Goal: Information Seeking & Learning: Learn about a topic

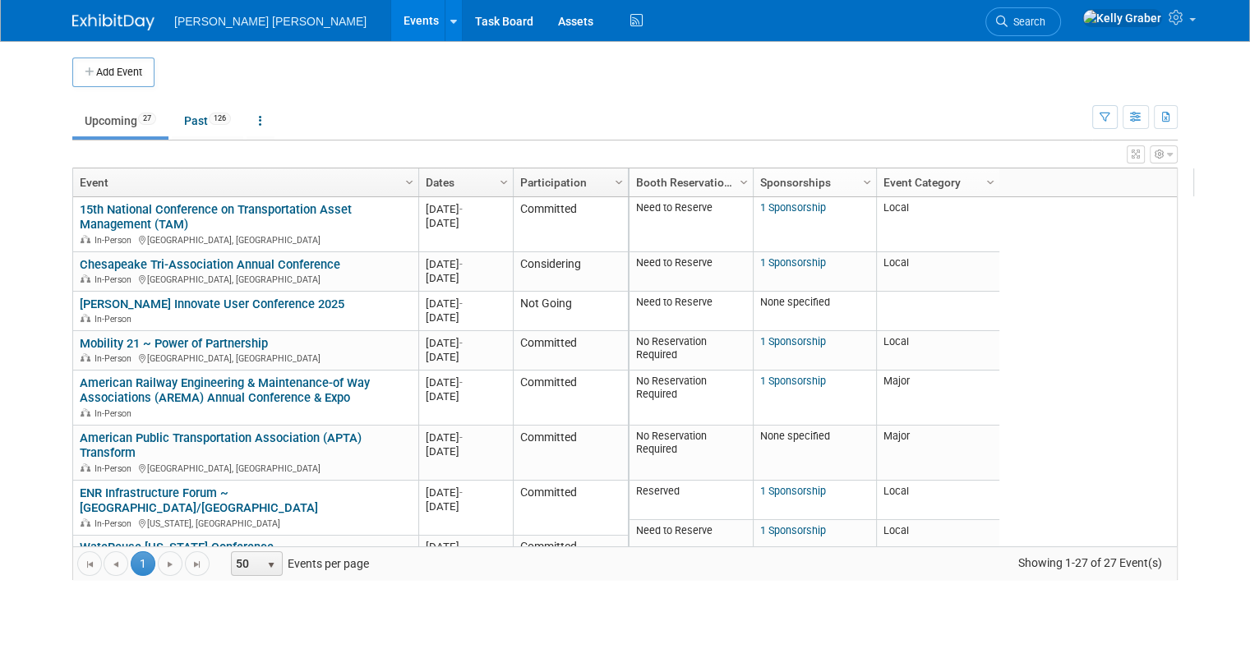
click at [1008, 17] on icon at bounding box center [1002, 22] width 12 height 12
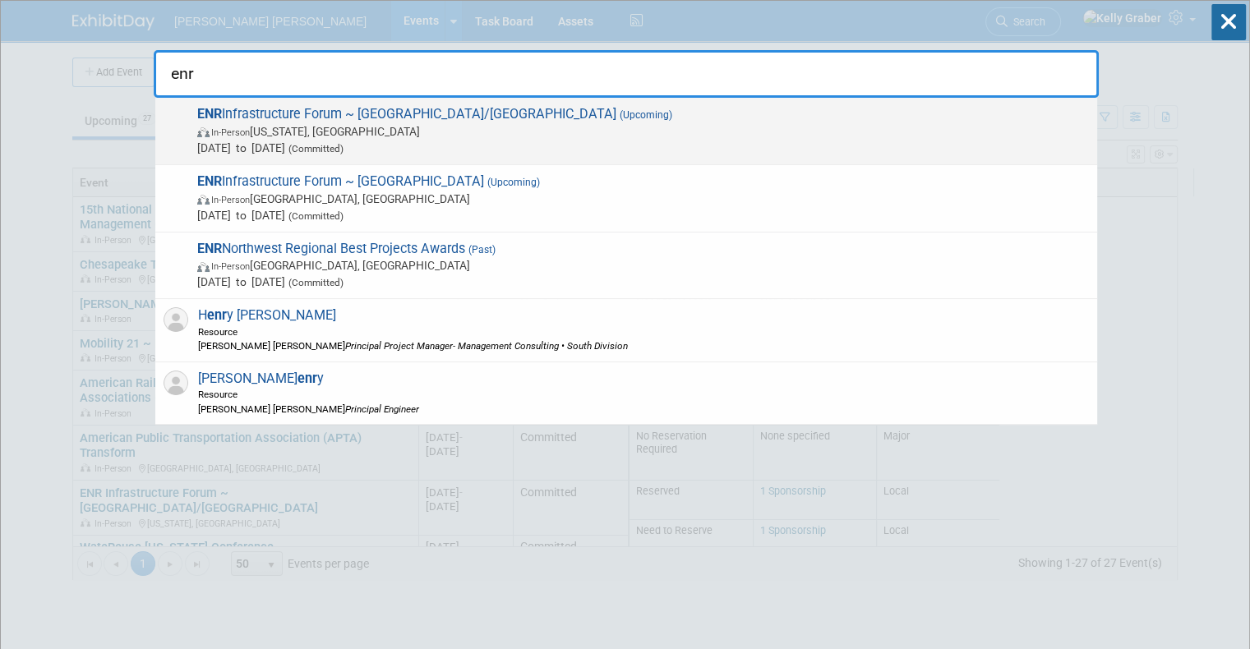
type input "enr"
click at [308, 114] on span "ENR Infrastructure Forum ~ [GEOGRAPHIC_DATA]/[GEOGRAPHIC_DATA] (Upcoming) In-Pe…" at bounding box center [640, 131] width 897 height 50
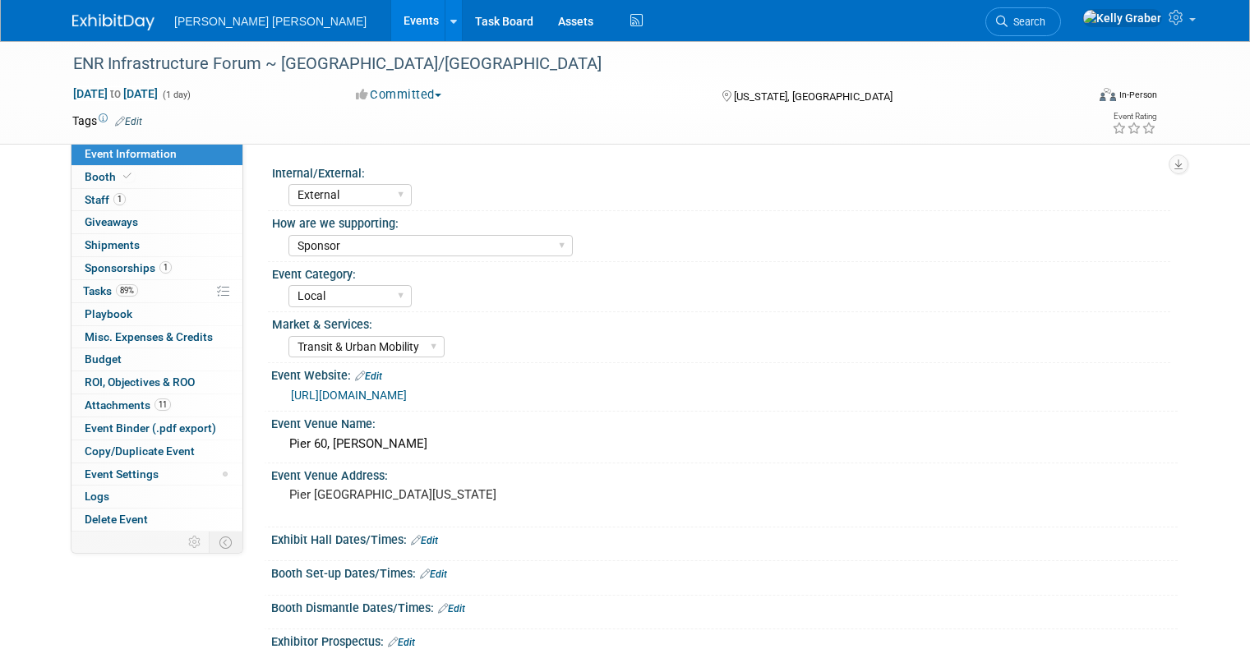
select select "External"
select select "Sponsor"
select select "Local"
select select "Transit & Urban Mobility"
